Goal: Transaction & Acquisition: Subscribe to service/newsletter

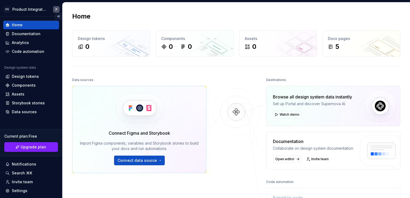
click at [56, 15] on button "Collapse sidebar" at bounding box center [59, 17] width 8 height 8
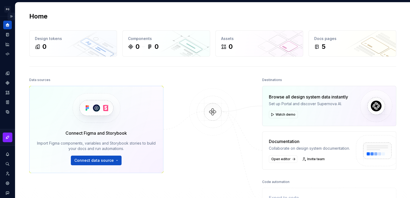
click at [8, 16] on button "Expand sidebar" at bounding box center [12, 17] width 8 height 8
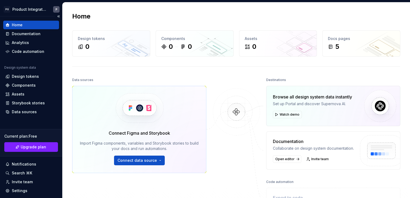
click at [25, 24] on div "Home" at bounding box center [31, 24] width 52 height 5
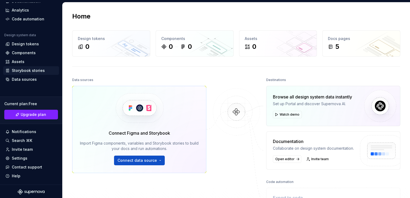
scroll to position [33, 0]
click at [20, 156] on div "Settings" at bounding box center [20, 157] width 16 height 5
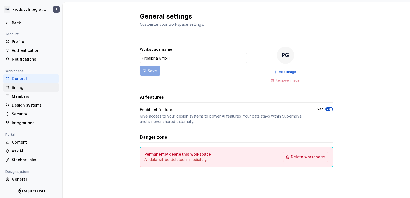
click at [18, 89] on div "Billing" at bounding box center [34, 87] width 45 height 5
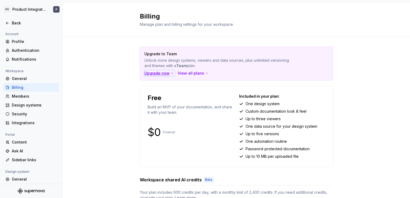
click at [155, 72] on div "Upgrade now" at bounding box center [160, 73] width 30 height 5
click at [186, 71] on div "View all plans" at bounding box center [193, 73] width 31 height 5
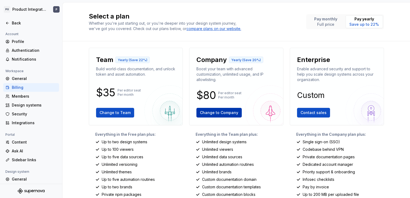
click at [216, 112] on span "Change to Company" at bounding box center [219, 112] width 38 height 5
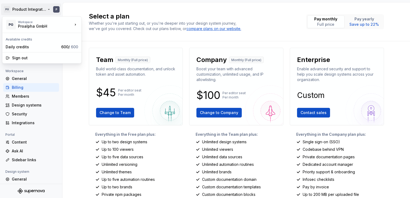
click at [56, 10] on html "PG Product Integration P Back Account Profile Authentication Notifications Work…" at bounding box center [205, 99] width 410 height 198
click at [21, 57] on div "Sign out" at bounding box center [45, 57] width 66 height 5
